Goal: Task Accomplishment & Management: Manage account settings

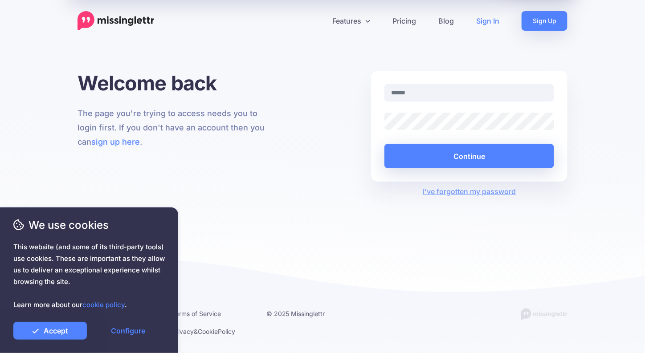
type input "**********"
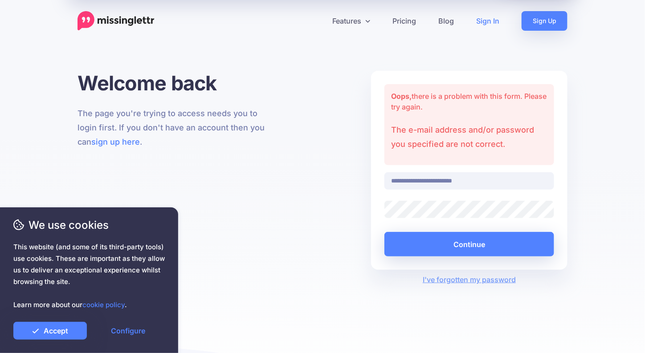
click at [305, 205] on div "**********" at bounding box center [322, 178] width 503 height 214
click at [453, 181] on input "**********" at bounding box center [469, 180] width 170 height 17
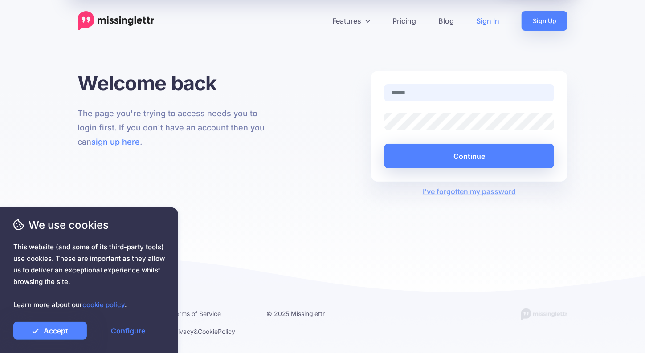
type input "**********"
